Goal: Transaction & Acquisition: Purchase product/service

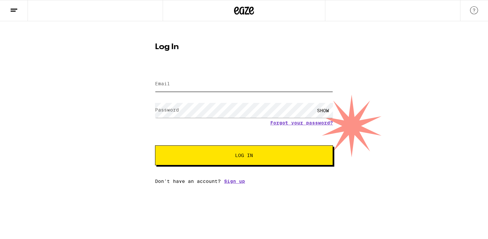
click at [264, 86] on input "Email" at bounding box center [244, 84] width 178 height 15
type input "[EMAIL_ADDRESS][DOMAIN_NAME]"
click at [155, 145] on button "Log In" at bounding box center [244, 155] width 178 height 20
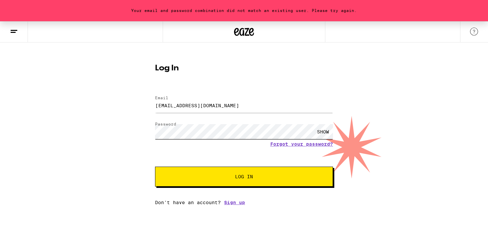
click at [155, 167] on button "Log In" at bounding box center [244, 177] width 178 height 20
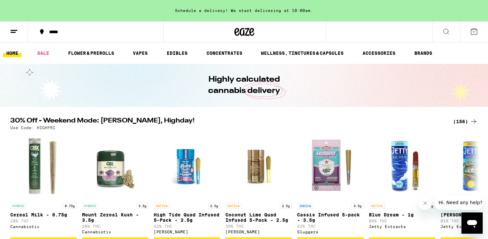
click at [466, 121] on div "(156)" at bounding box center [465, 121] width 25 height 8
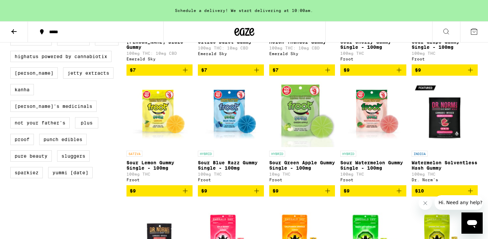
scroll to position [520, 0]
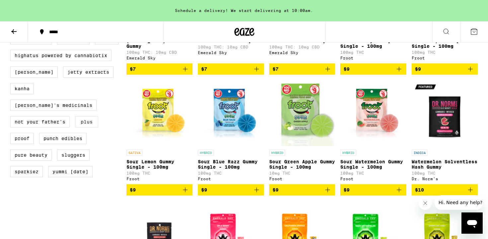
click at [92, 127] on label "PLUS" at bounding box center [86, 121] width 23 height 11
click at [12, 1] on input "PLUS" at bounding box center [12, 1] width 0 height 0
checkbox input "true"
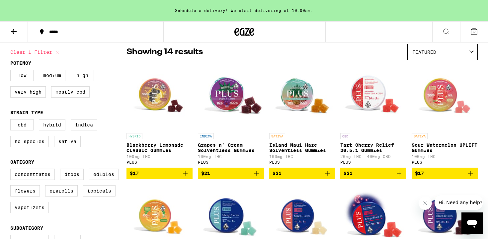
scroll to position [68, 0]
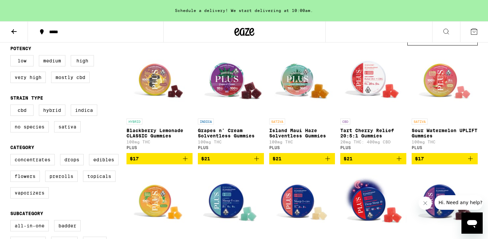
click at [461, 161] on span "$17" at bounding box center [444, 159] width 59 height 8
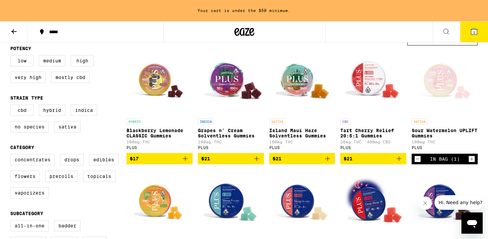
click at [471, 163] on icon "Increment" at bounding box center [471, 159] width 6 height 8
click at [472, 163] on icon "Increment" at bounding box center [471, 159] width 6 height 8
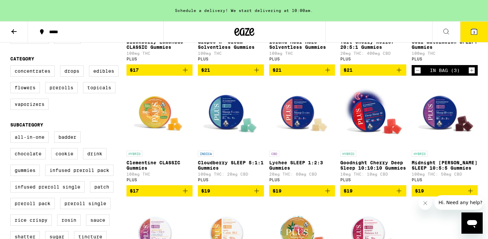
click at [258, 195] on icon "Add to bag" at bounding box center [256, 191] width 8 height 8
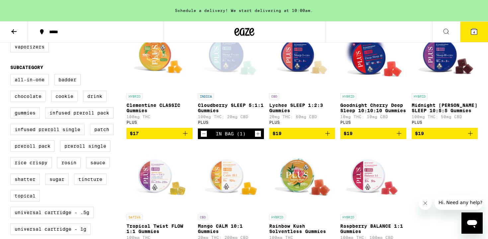
scroll to position [259, 0]
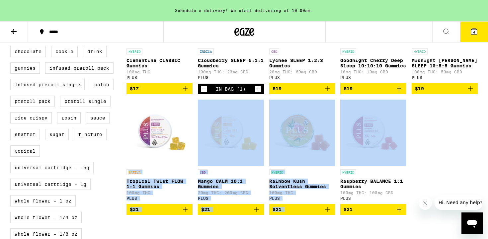
click at [448, 144] on div "HYBRID Blackberry Lemonade CLASSIC Gummies 100mg THC PLUS $17 INDICA Grapes n' …" at bounding box center [301, 36] width 351 height 357
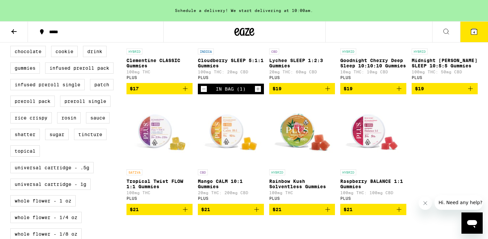
click at [450, 147] on div "HYBRID Blackberry Lemonade CLASSIC Gummies 100mg THC PLUS $17 INDICA Grapes n' …" at bounding box center [301, 36] width 351 height 357
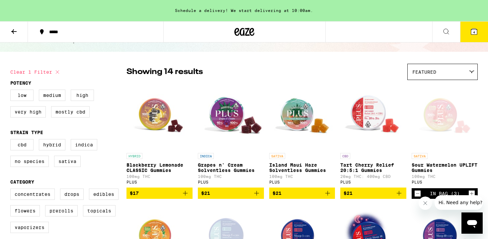
scroll to position [34, 0]
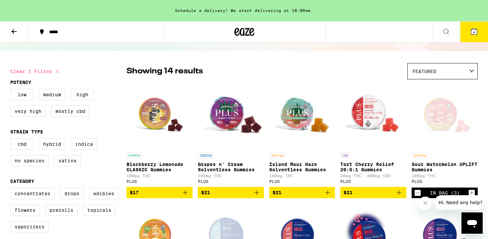
click at [186, 196] on icon "Add to bag" at bounding box center [185, 192] width 8 height 8
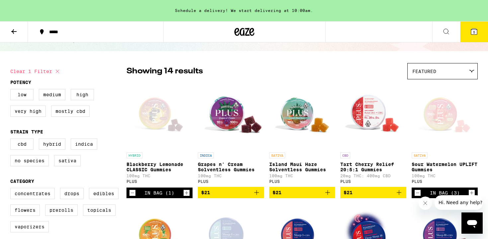
click at [188, 196] on icon "Increment" at bounding box center [186, 193] width 6 height 8
click at [470, 32] on icon at bounding box center [474, 32] width 8 height 8
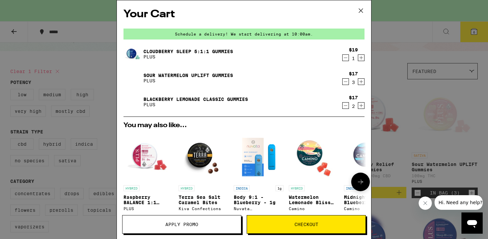
scroll to position [114, 0]
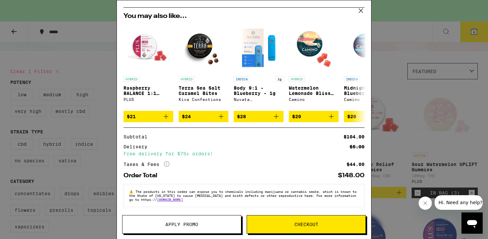
click at [207, 226] on span "Apply Promo" at bounding box center [181, 224] width 118 height 5
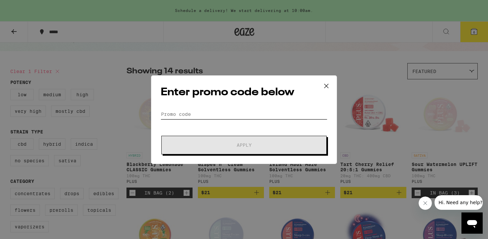
click at [229, 114] on input "Promo Code" at bounding box center [244, 114] width 167 height 10
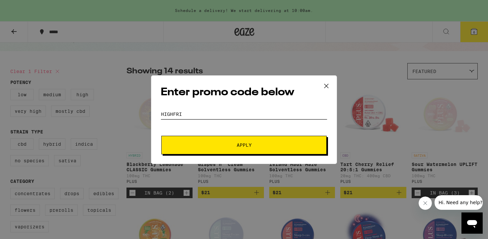
type input "HIGHFRI"
click at [245, 143] on span "Apply" at bounding box center [243, 145] width 15 height 5
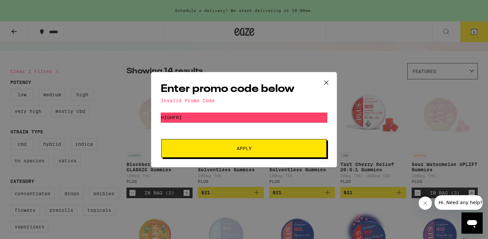
click at [324, 80] on icon at bounding box center [326, 83] width 10 height 10
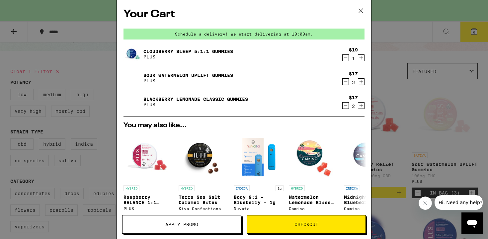
click at [361, 7] on icon at bounding box center [361, 11] width 10 height 10
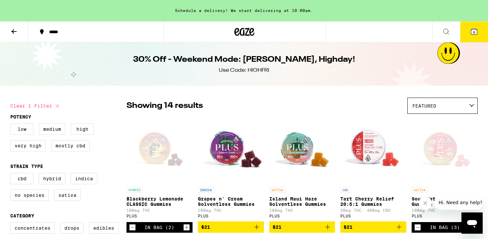
click at [471, 33] on icon at bounding box center [474, 32] width 6 height 6
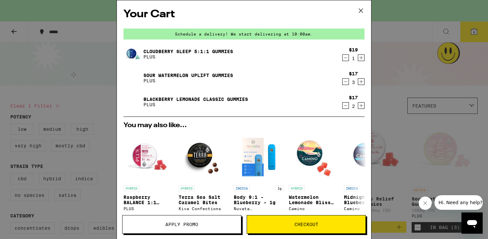
click at [190, 226] on span "Apply Promo" at bounding box center [181, 224] width 33 height 5
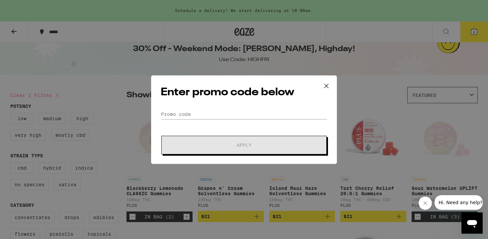
scroll to position [19, 0]
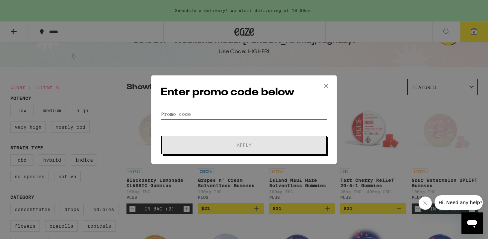
click at [225, 115] on input "Promo Code" at bounding box center [244, 114] width 167 height 10
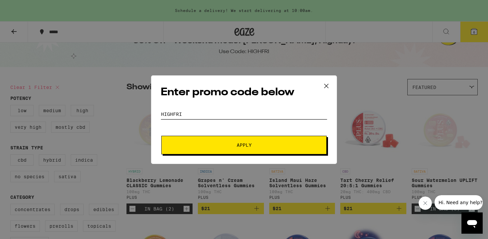
type input "HIGHFRI"
click at [235, 139] on button "Apply" at bounding box center [243, 145] width 165 height 19
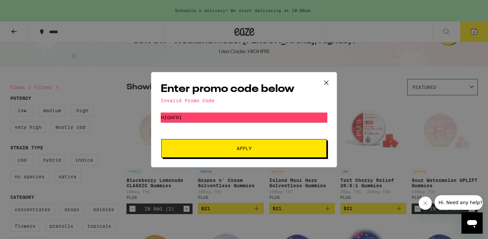
click at [327, 81] on icon at bounding box center [326, 83] width 10 height 10
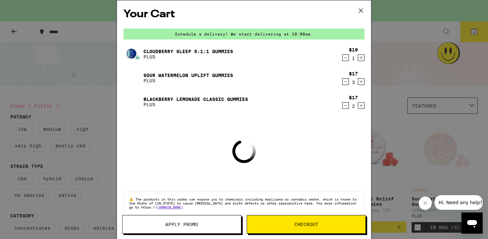
click at [362, 10] on icon at bounding box center [361, 11] width 10 height 10
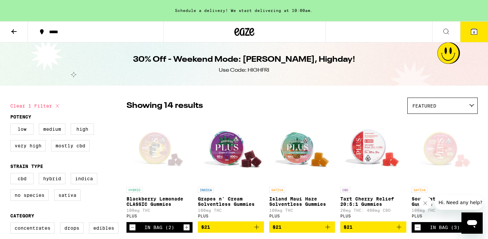
click at [259, 72] on div "Use Code: HIGHFRI" at bounding box center [244, 70] width 50 height 7
drag, startPoint x: 289, startPoint y: 73, endPoint x: 311, endPoint y: 74, distance: 22.2
click at [312, 75] on div "30% Off - Weekend Mode: [PERSON_NAME], Highday! Use Code: HIGHFRI" at bounding box center [243, 63] width 255 height 43
click at [311, 74] on div "30% Off - Weekend Mode: [PERSON_NAME], Highday! Use Code: HIGHFRI" at bounding box center [243, 63] width 255 height 43
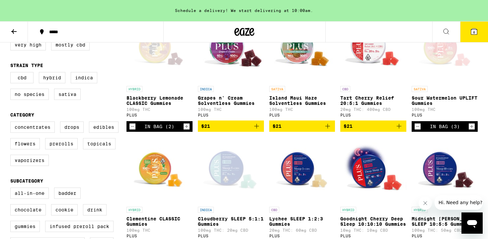
scroll to position [163, 0]
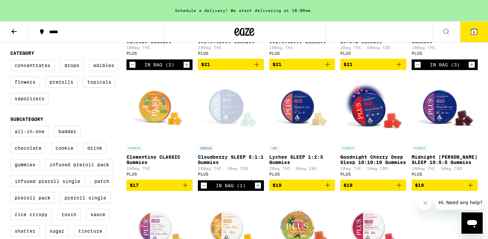
click at [477, 22] on button "6" at bounding box center [474, 32] width 28 height 21
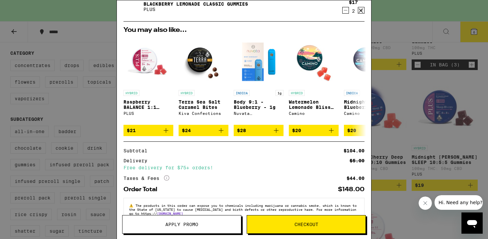
scroll to position [114, 0]
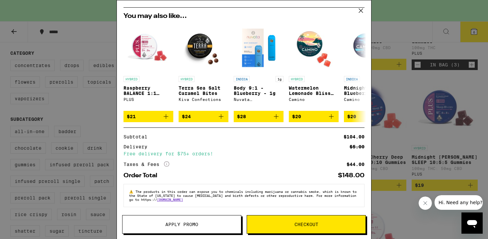
click at [204, 228] on button "Apply Promo" at bounding box center [181, 224] width 119 height 19
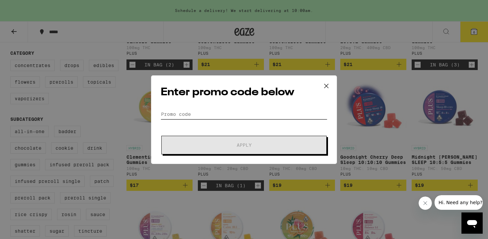
click at [243, 116] on input "Promo Code" at bounding box center [244, 114] width 167 height 10
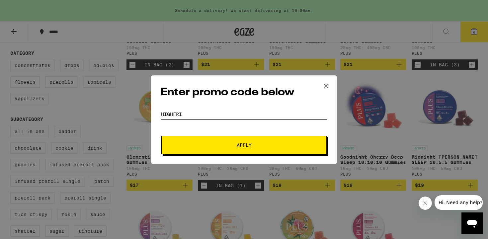
type input "HIGHFRI"
click at [246, 143] on span "Apply" at bounding box center [243, 145] width 15 height 5
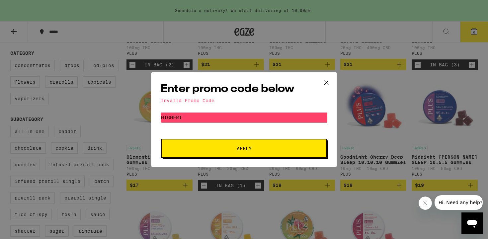
click at [330, 78] on icon at bounding box center [326, 83] width 10 height 10
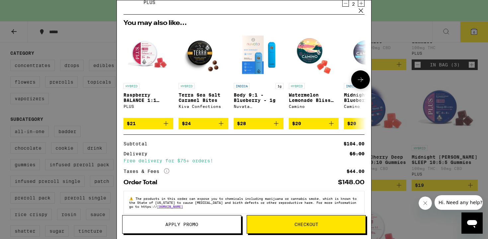
scroll to position [114, 0]
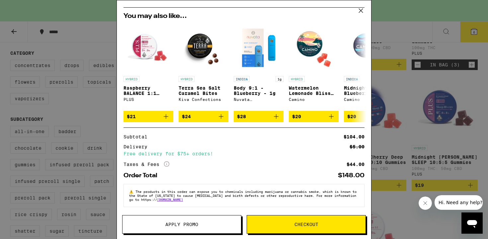
click at [359, 10] on icon at bounding box center [361, 11] width 10 height 10
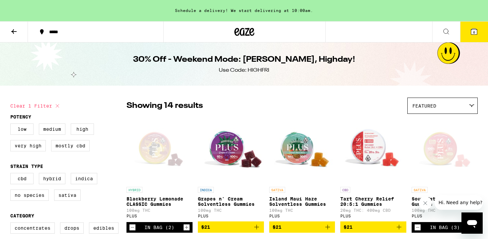
click at [249, 34] on icon at bounding box center [251, 32] width 5 height 8
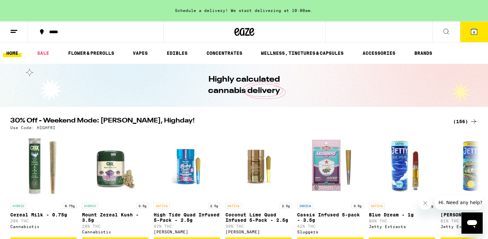
click at [470, 32] on icon at bounding box center [474, 32] width 8 height 8
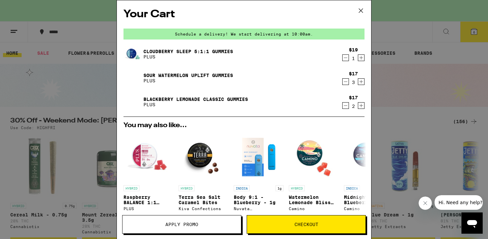
click at [331, 225] on span "Checkout" at bounding box center [306, 224] width 118 height 5
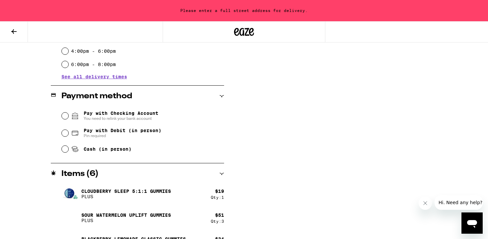
scroll to position [265, 0]
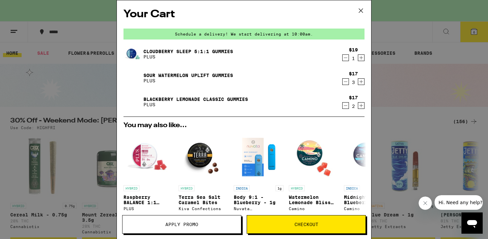
click at [217, 227] on button "Apply Promo" at bounding box center [181, 224] width 119 height 19
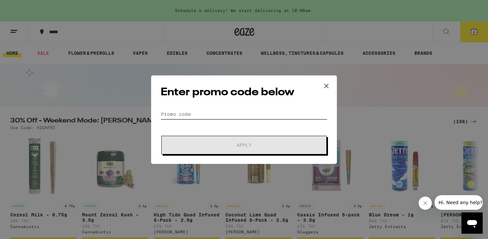
click at [222, 113] on input "Promo Code" at bounding box center [244, 114] width 167 height 10
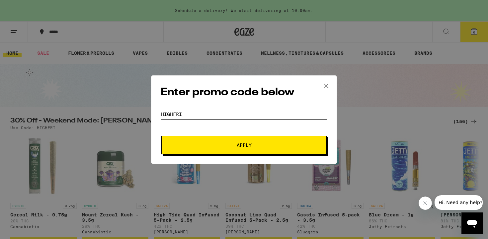
type input "highfri"
click at [236, 147] on button "Apply" at bounding box center [243, 145] width 165 height 19
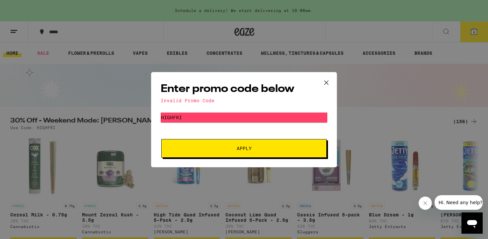
click at [247, 152] on button "Apply" at bounding box center [243, 148] width 165 height 19
click at [329, 79] on icon at bounding box center [326, 83] width 10 height 10
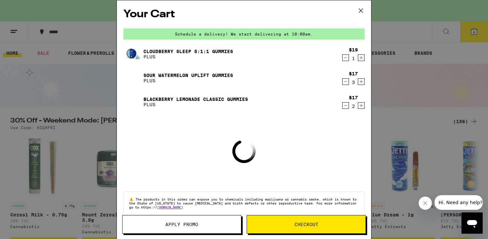
click at [409, 110] on div "Your Cart Schedule a delivery! We start delivering at 10:00am. Cloudberry SLEEP…" at bounding box center [244, 119] width 488 height 239
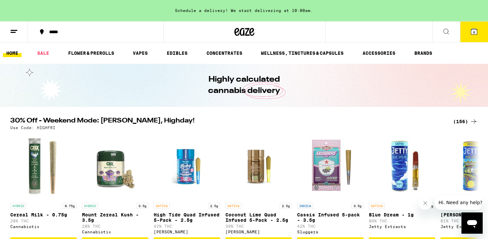
click at [465, 119] on div "(156)" at bounding box center [465, 121] width 25 height 8
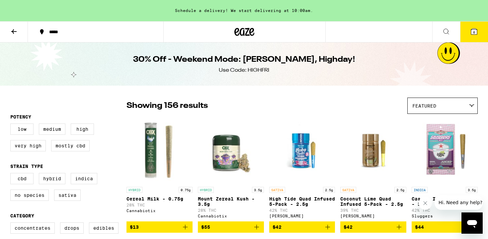
click at [241, 41] on div at bounding box center [244, 31] width 162 height 21
click at [237, 34] on icon at bounding box center [244, 32] width 20 height 12
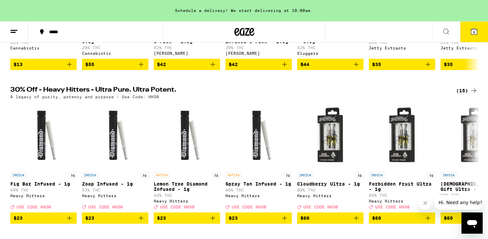
scroll to position [179, 0]
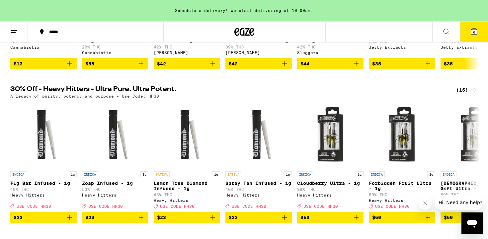
click at [466, 90] on div "(15)" at bounding box center [467, 90] width 22 height 8
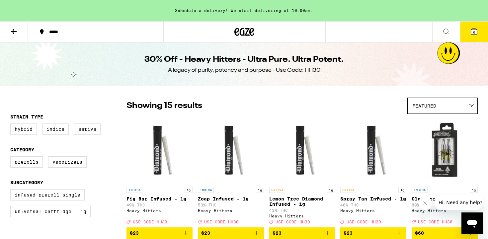
click at [248, 35] on icon at bounding box center [244, 32] width 10 height 8
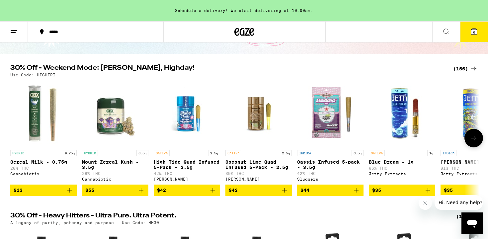
scroll to position [56, 0]
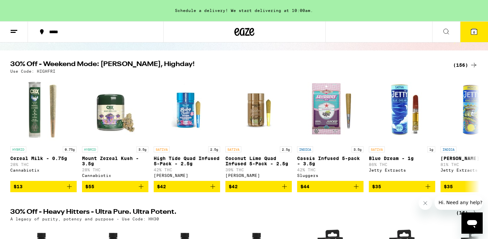
click at [465, 65] on div "(156)" at bounding box center [465, 65] width 25 height 8
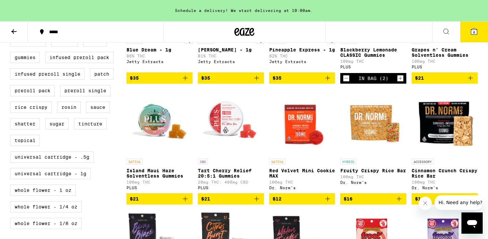
scroll to position [278, 0]
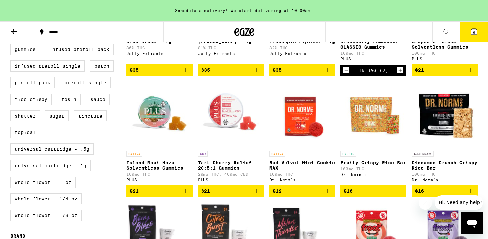
click at [385, 134] on img "Open page for Fruity Crispy Rice Bar from Dr. Norm's" at bounding box center [373, 114] width 66 height 66
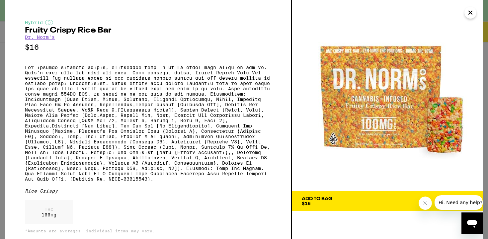
click at [472, 11] on icon "Close" at bounding box center [470, 13] width 8 height 10
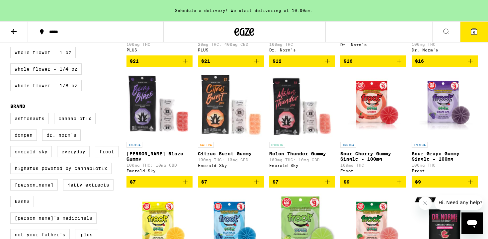
scroll to position [411, 0]
